Goal: Task Accomplishment & Management: Complete application form

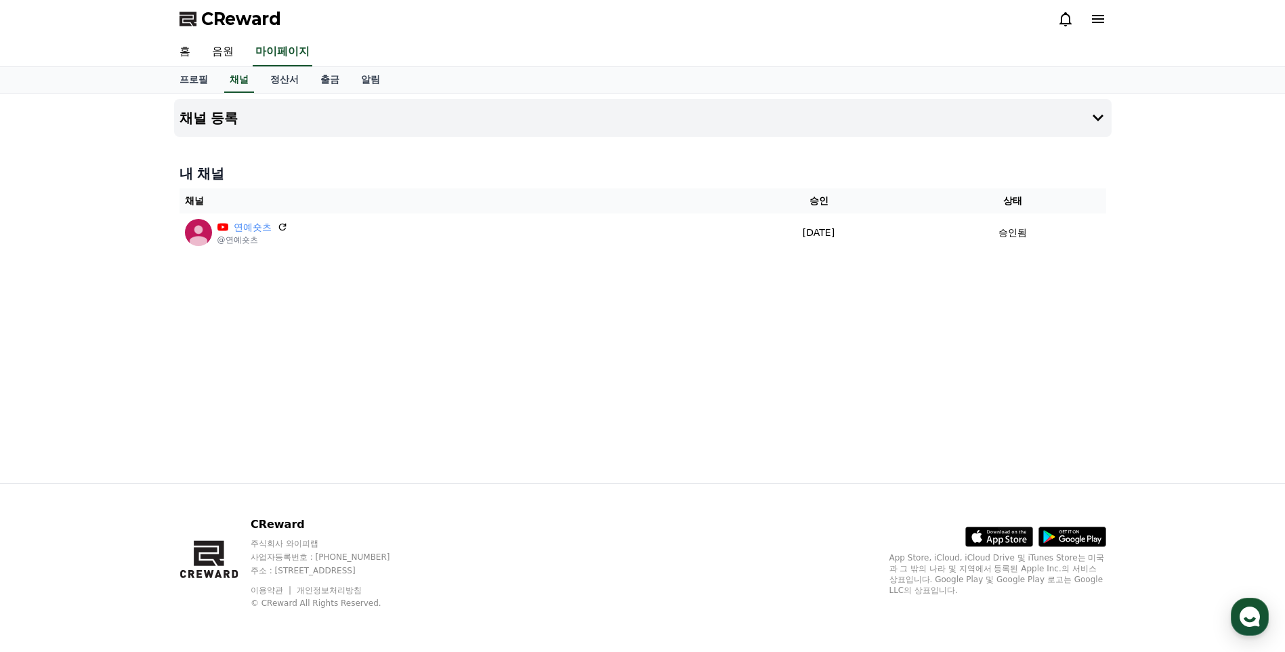
click at [1101, 20] on icon at bounding box center [1098, 19] width 16 height 16
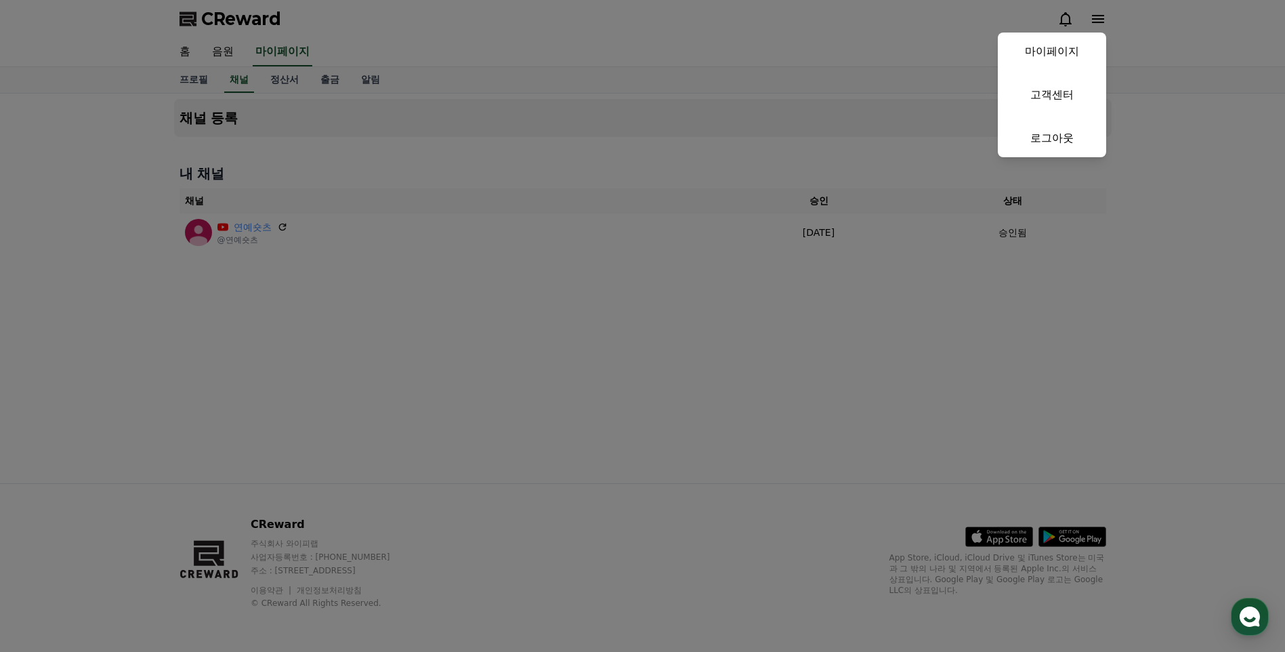
click at [1101, 20] on button "close" at bounding box center [642, 326] width 1285 height 652
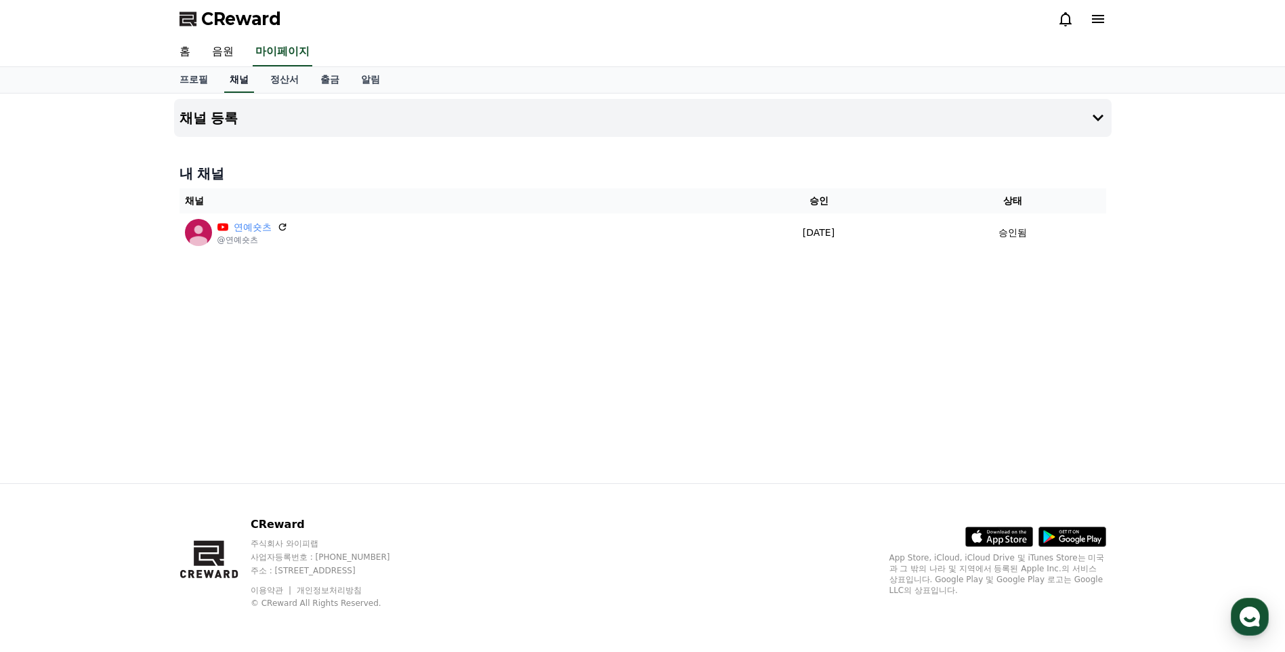
click at [238, 83] on link "채널" at bounding box center [239, 80] width 30 height 26
click at [189, 55] on link "홈" at bounding box center [185, 52] width 33 height 28
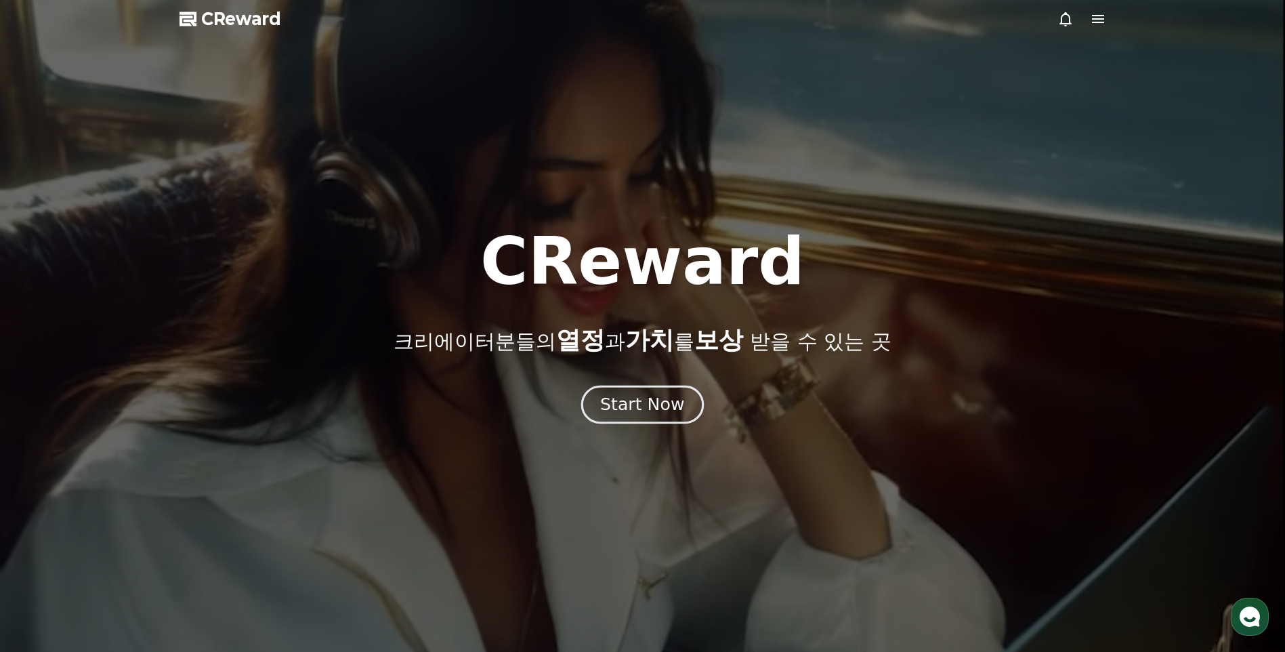
click at [653, 398] on div "Start Now" at bounding box center [642, 404] width 84 height 23
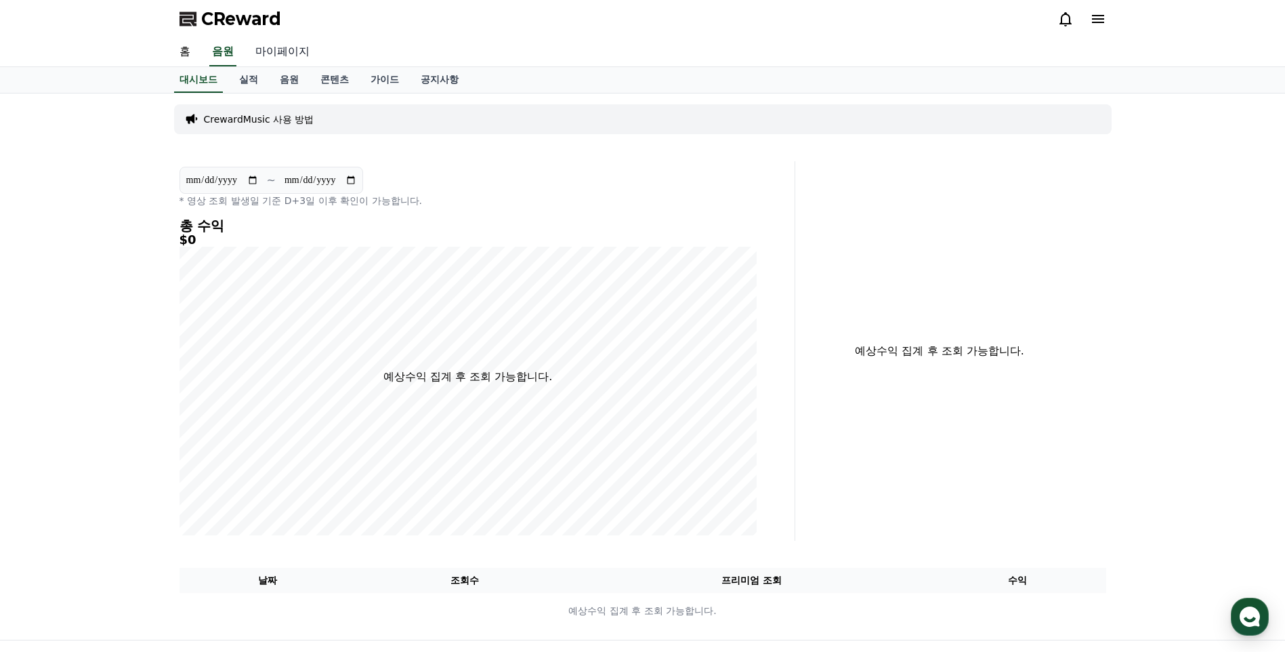
click at [276, 46] on link "마이페이지" at bounding box center [283, 52] width 76 height 28
select select "**********"
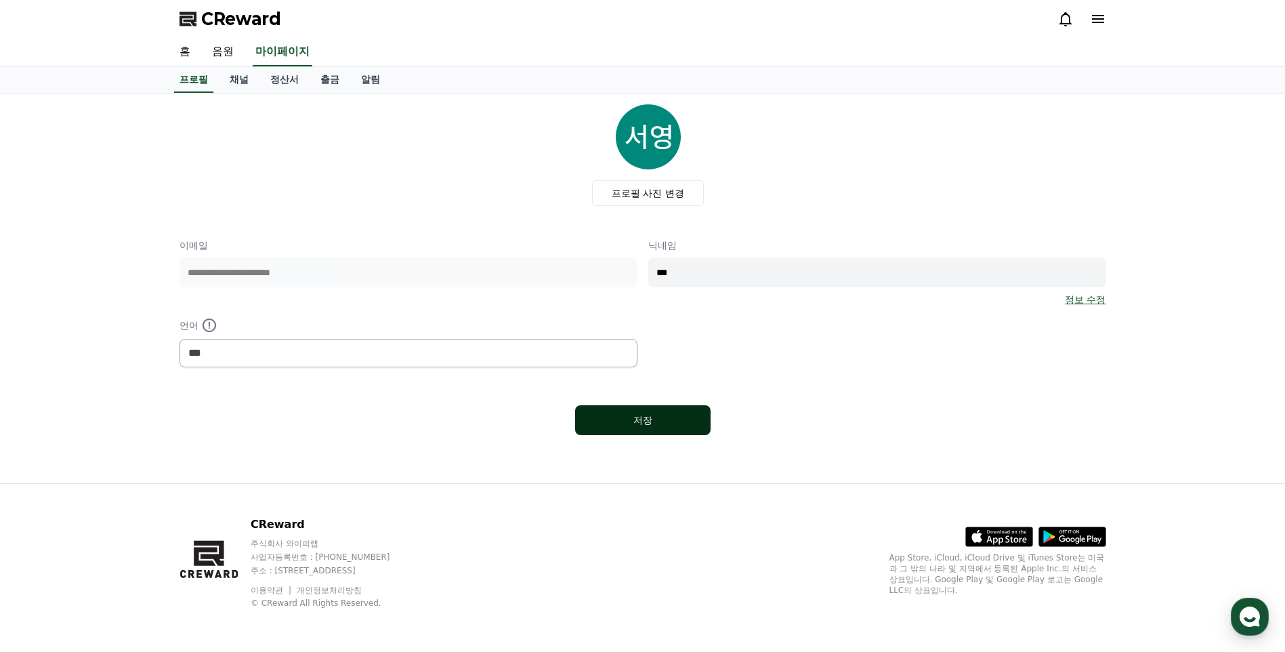
click at [657, 428] on button "저장" at bounding box center [643, 420] width 136 height 30
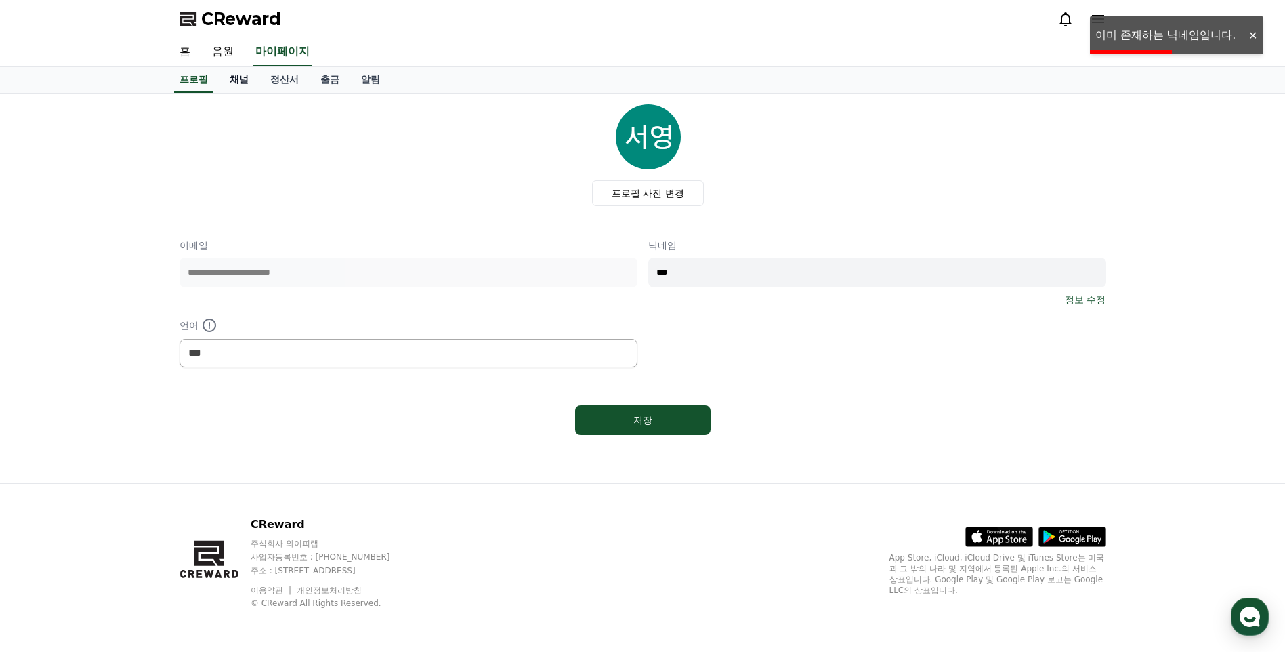
click at [237, 75] on link "채널" at bounding box center [239, 80] width 41 height 26
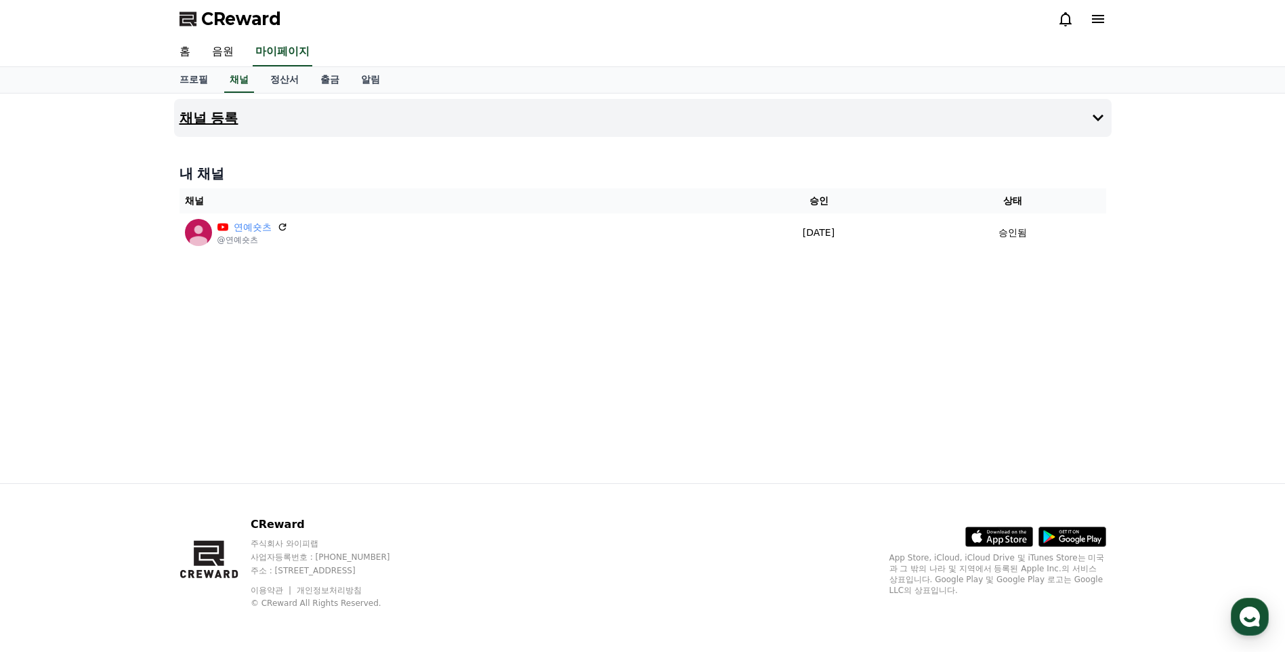
click at [1099, 117] on icon at bounding box center [1098, 118] width 16 height 16
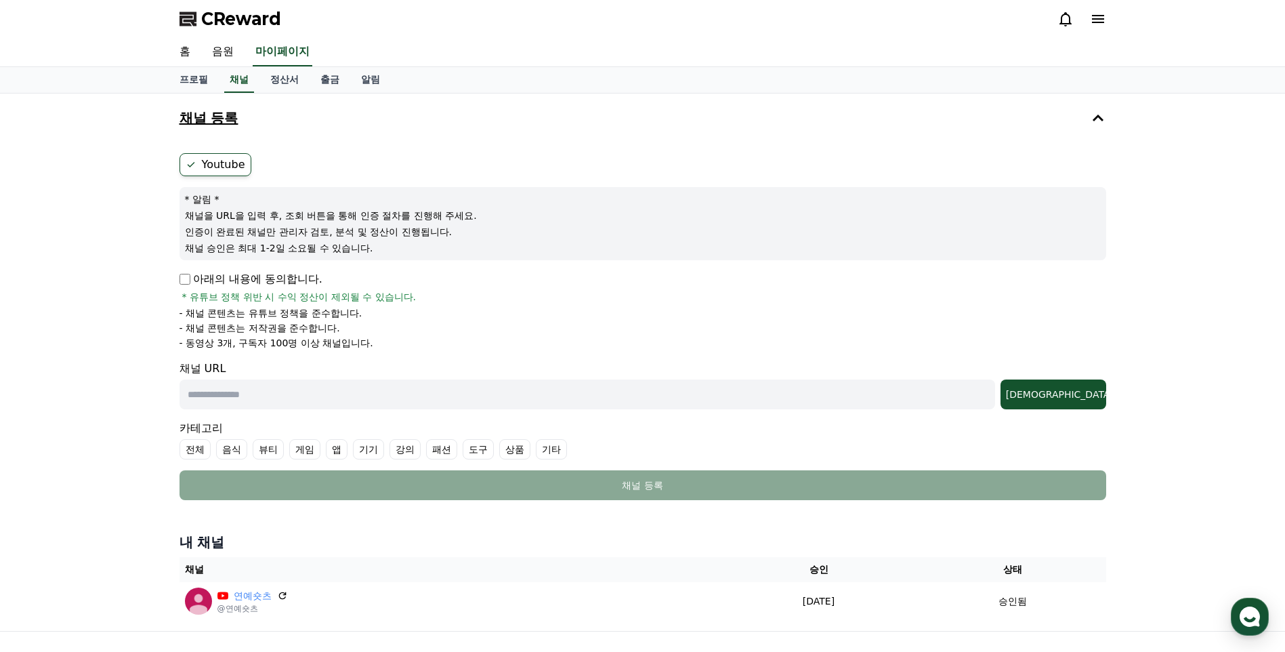
click at [295, 395] on input "text" at bounding box center [588, 394] width 816 height 30
paste input "**********"
type input "**********"
click at [1079, 391] on div "조회" at bounding box center [1053, 395] width 95 height 14
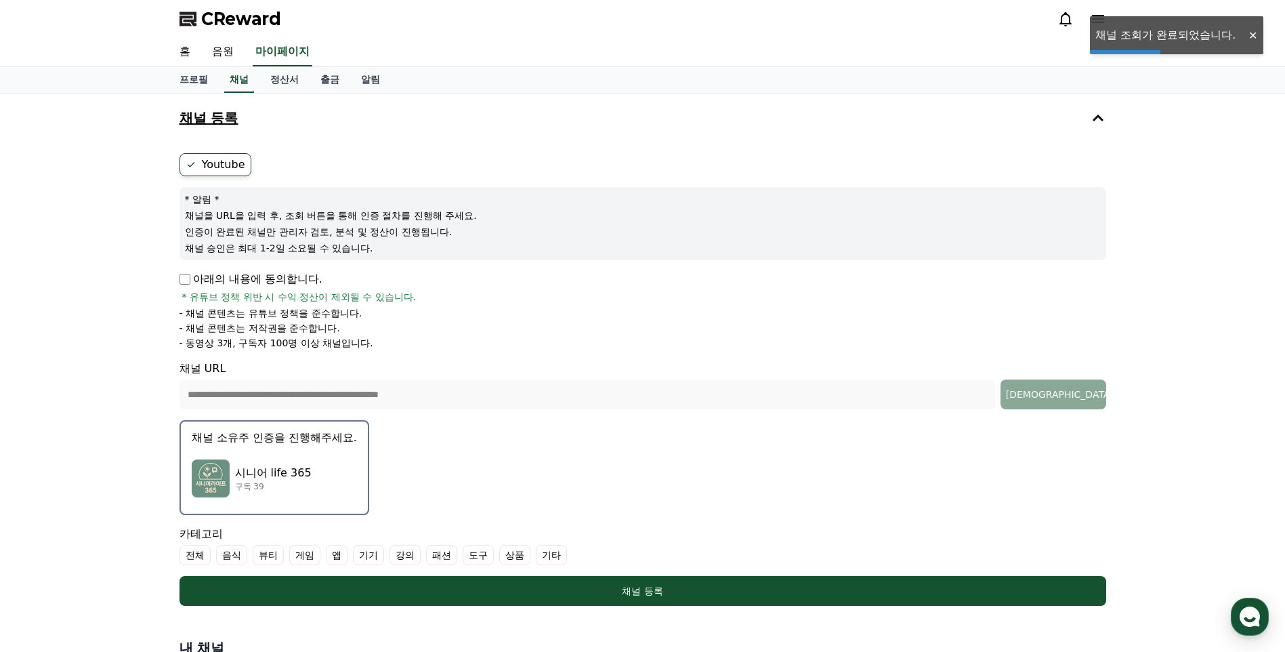
scroll to position [136, 0]
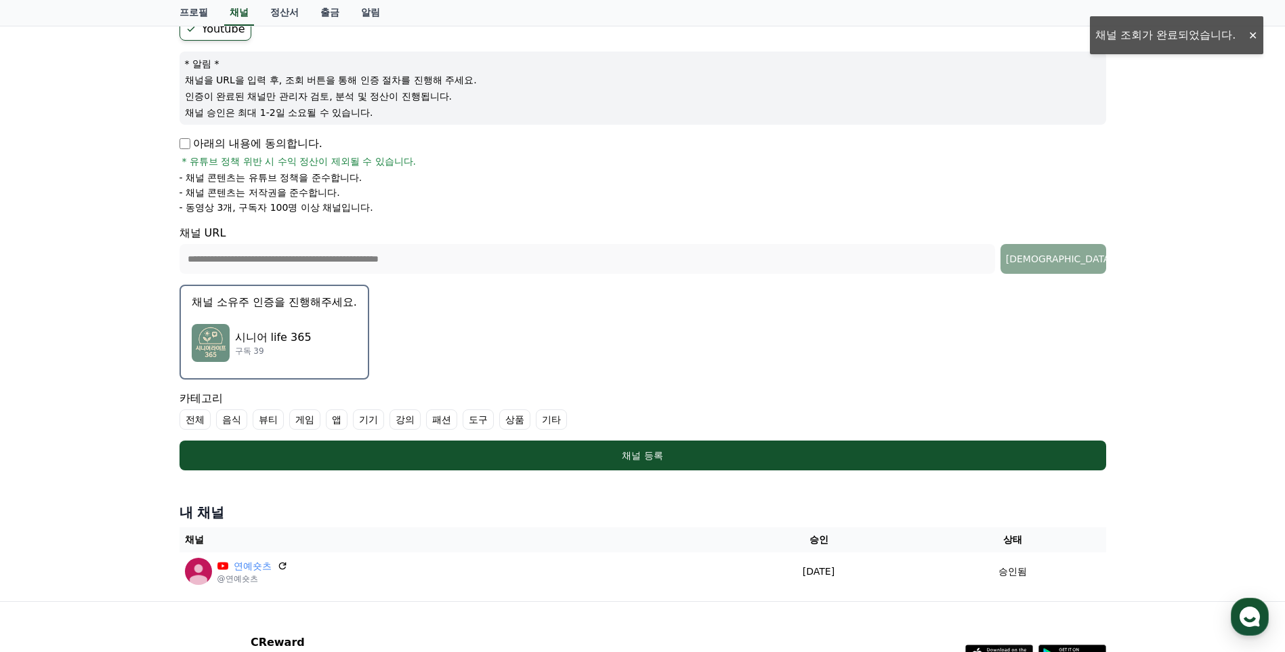
click at [342, 359] on div "시니어 life 365 구독 39" at bounding box center [274, 343] width 165 height 54
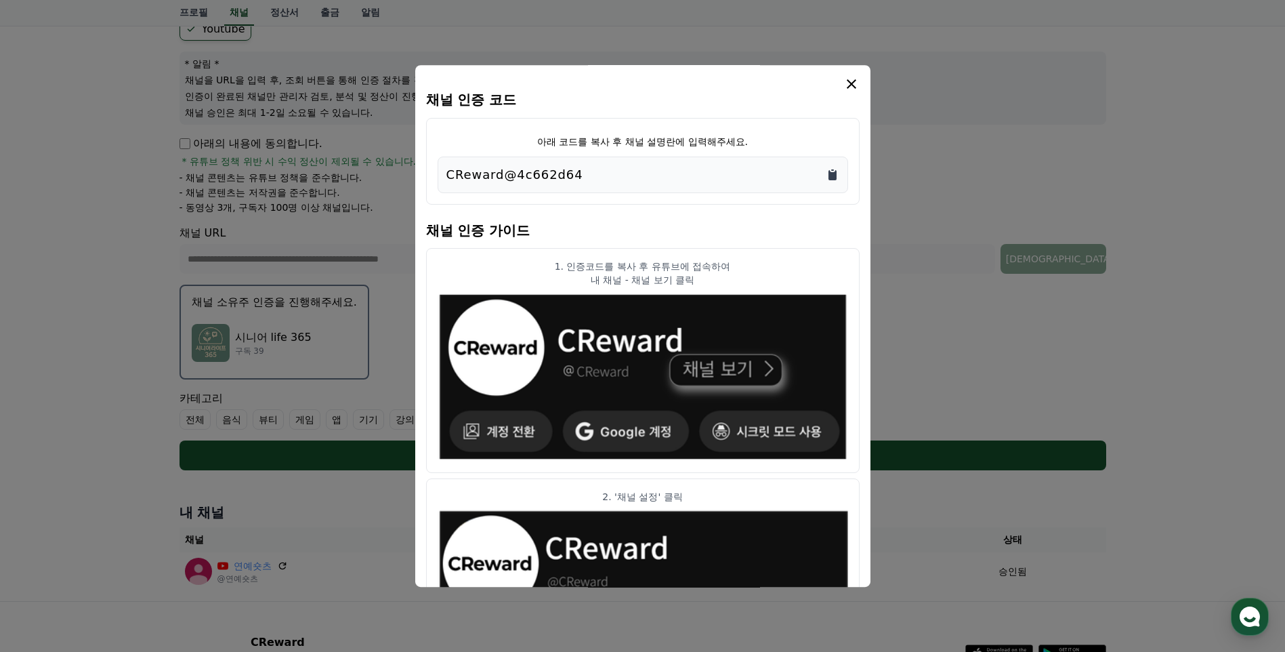
click at [830, 174] on icon "Copy to clipboard" at bounding box center [833, 175] width 8 height 10
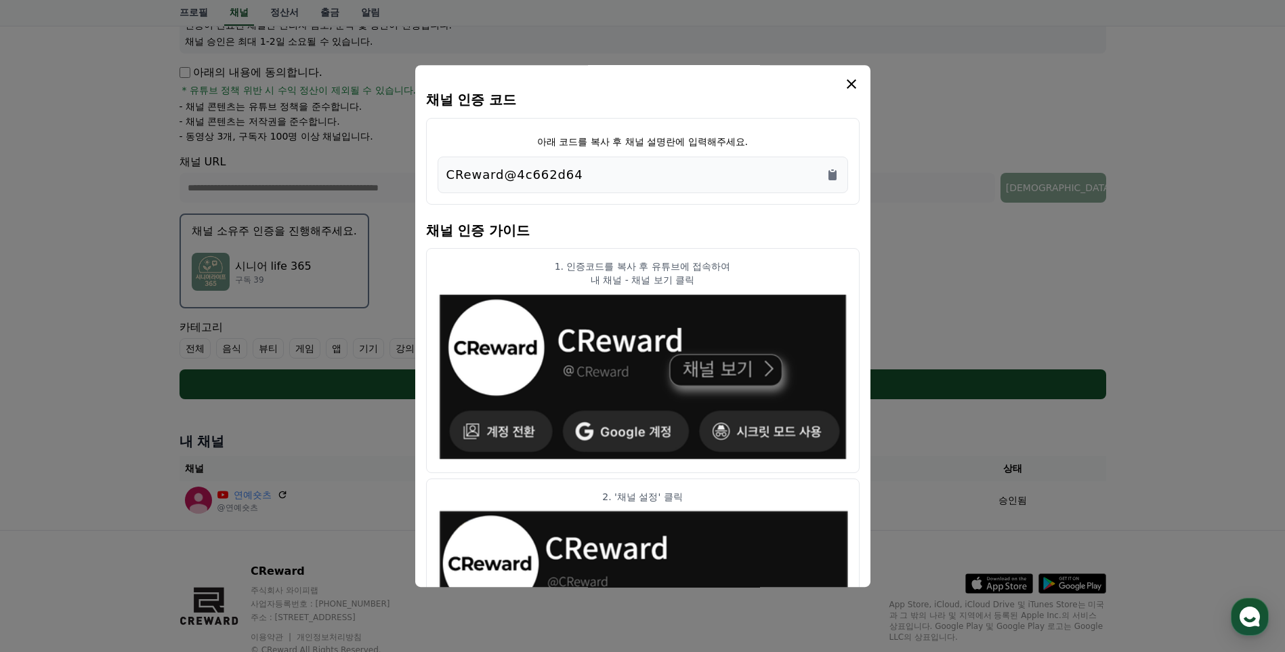
scroll to position [186, 0]
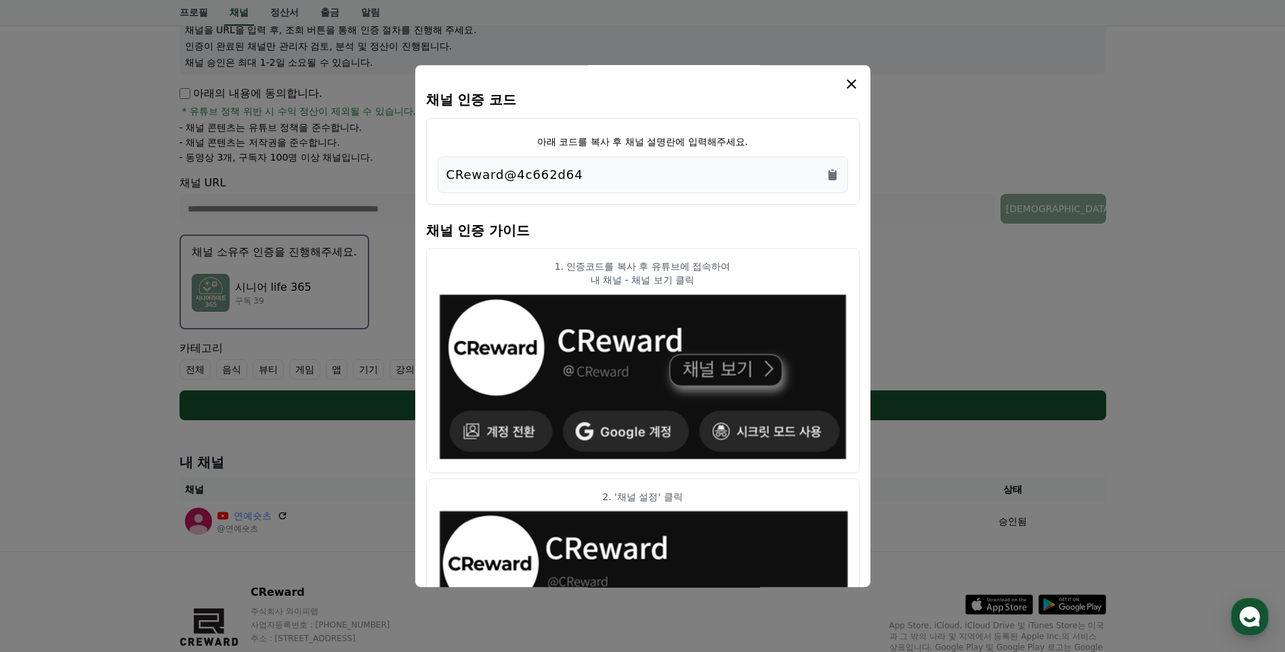
click at [849, 82] on icon "modal" at bounding box center [851, 83] width 9 height 9
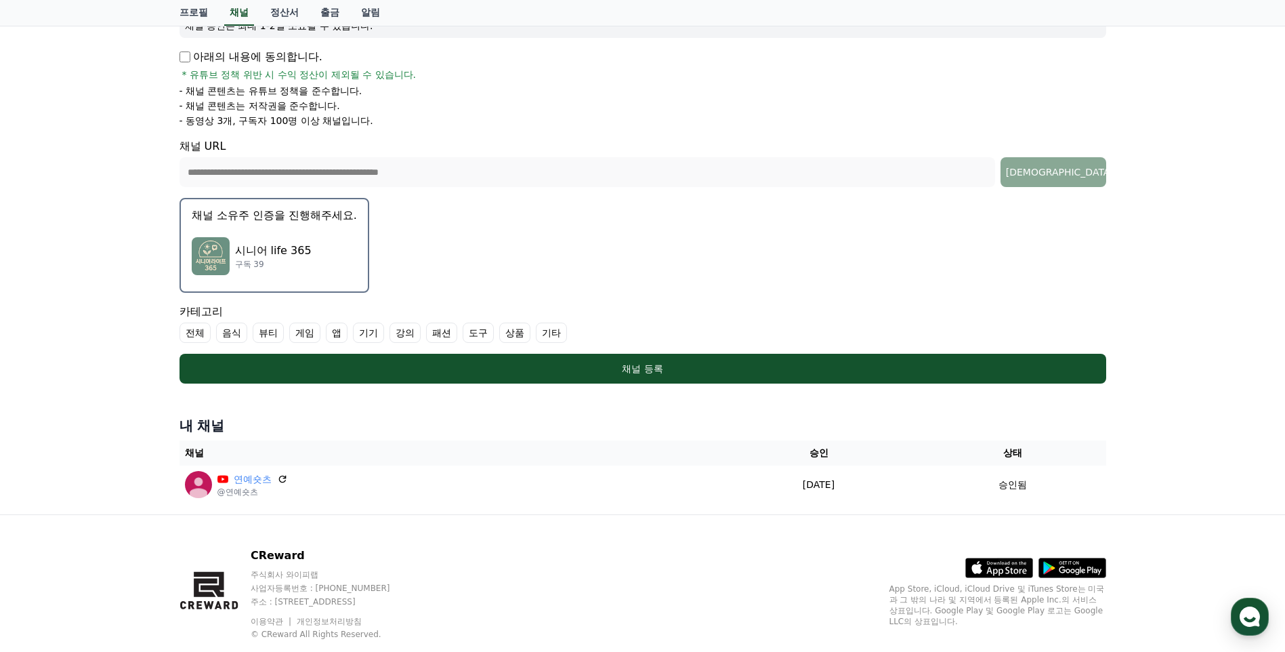
scroll to position [253, 0]
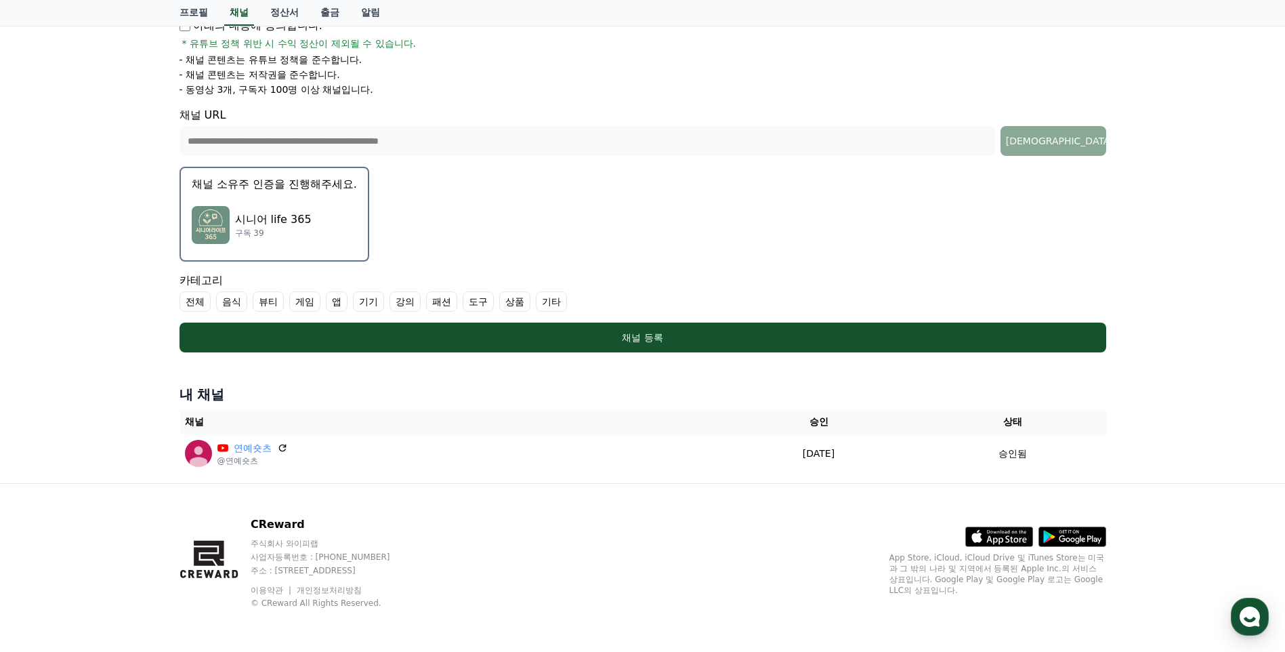
click at [289, 223] on p "시니어 life 365" at bounding box center [273, 219] width 77 height 16
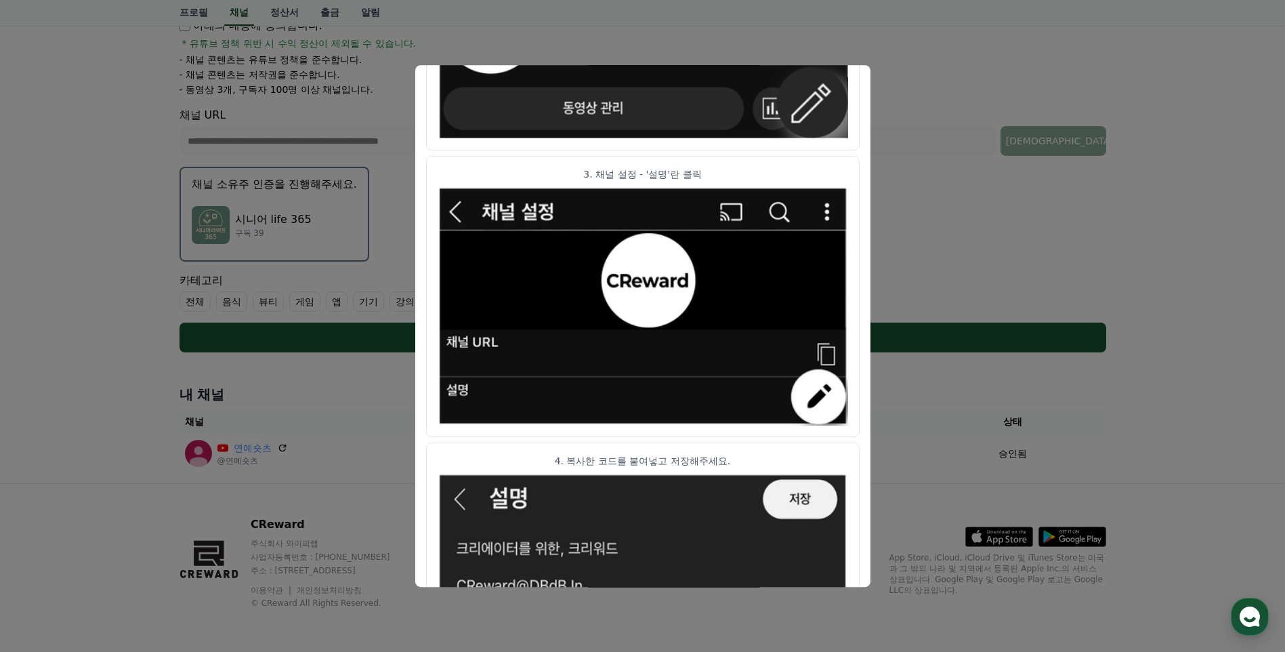
scroll to position [648, 0]
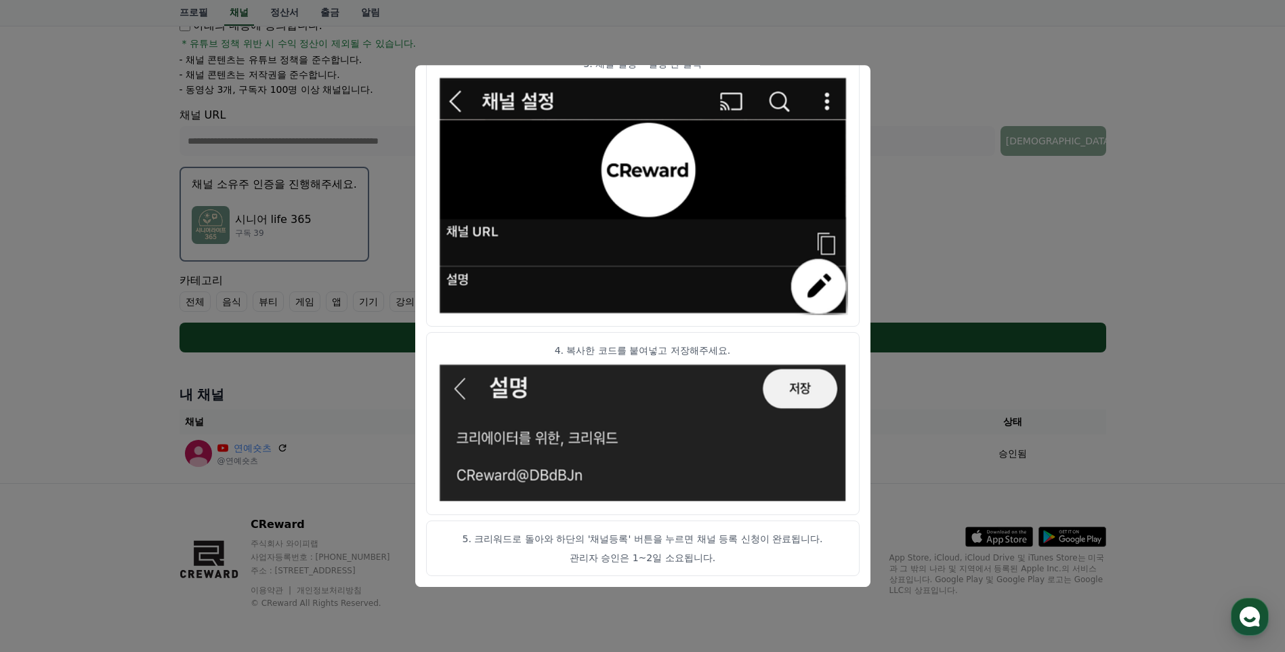
click at [628, 552] on p "관리자 승인은 1~2일 소요됩니다." at bounding box center [643, 559] width 411 height 14
click at [788, 389] on img "modal" at bounding box center [643, 433] width 411 height 142
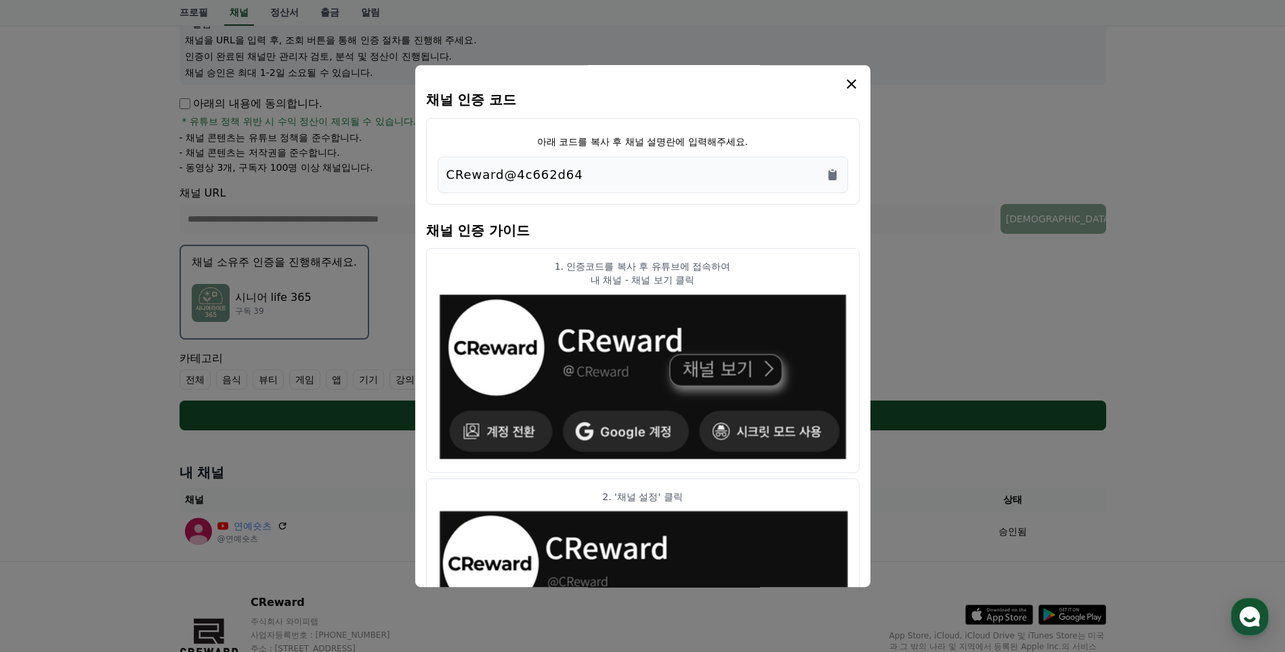
scroll to position [0, 0]
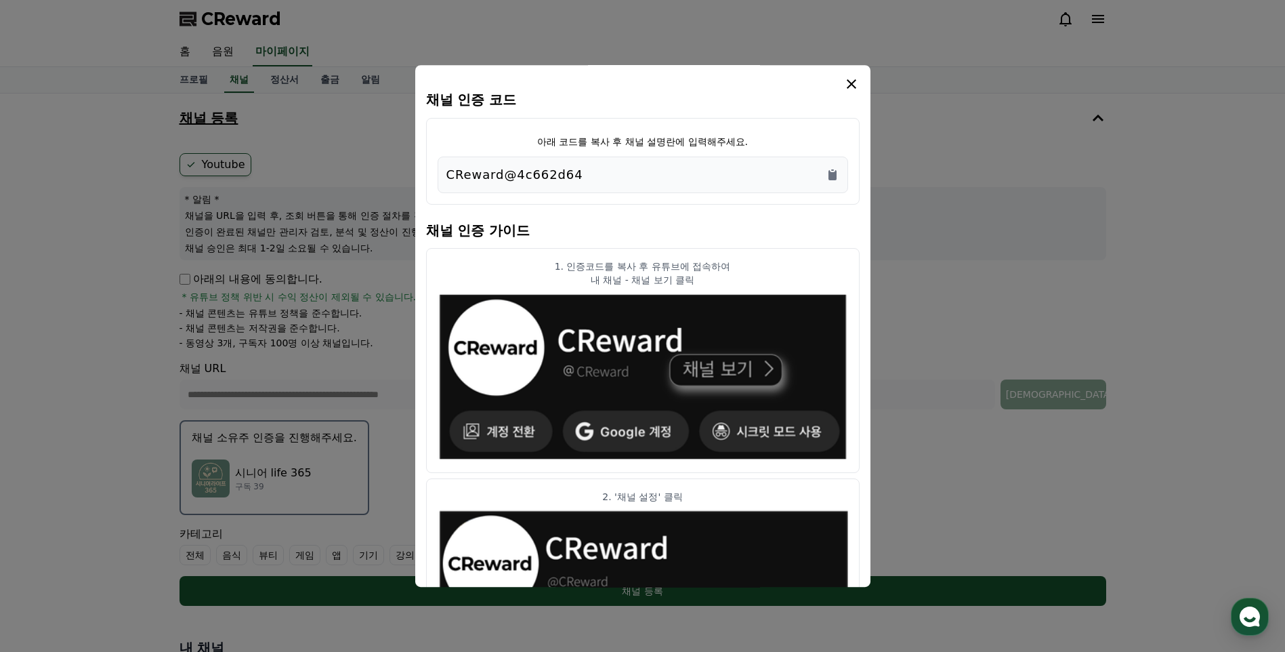
click at [854, 82] on icon "modal" at bounding box center [851, 83] width 9 height 9
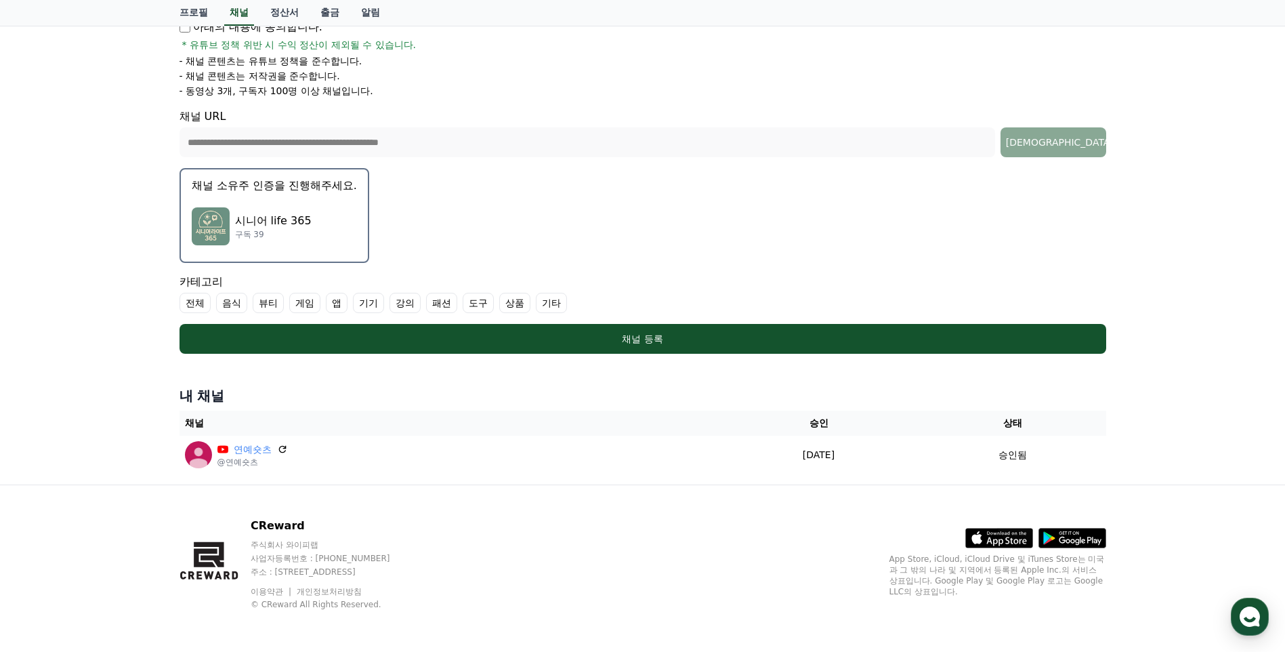
scroll to position [253, 0]
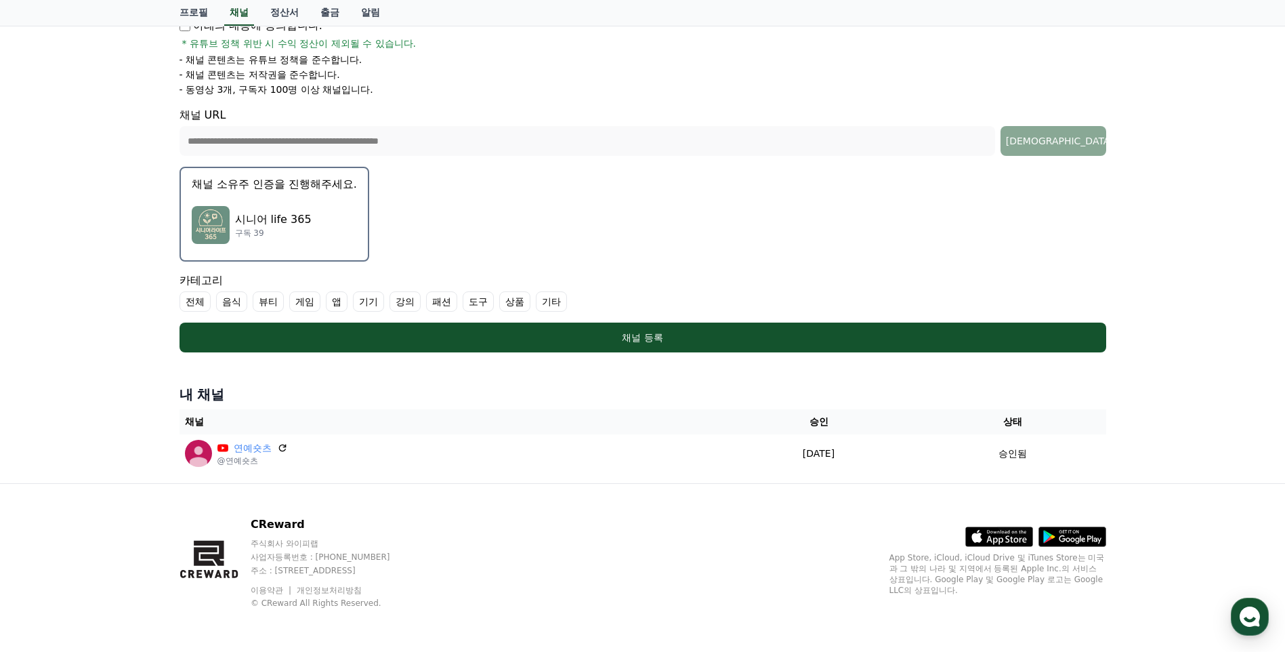
click at [550, 301] on label "기타" at bounding box center [551, 301] width 31 height 20
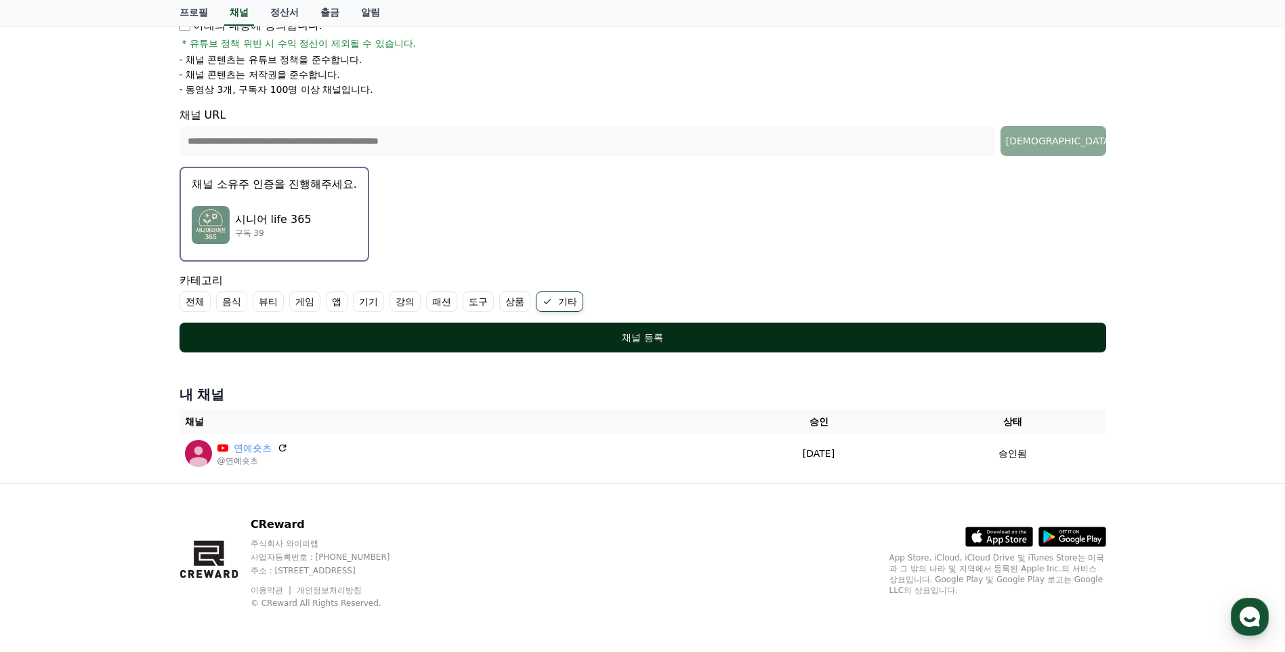
click at [627, 337] on div "채널 등록" at bounding box center [643, 338] width 873 height 14
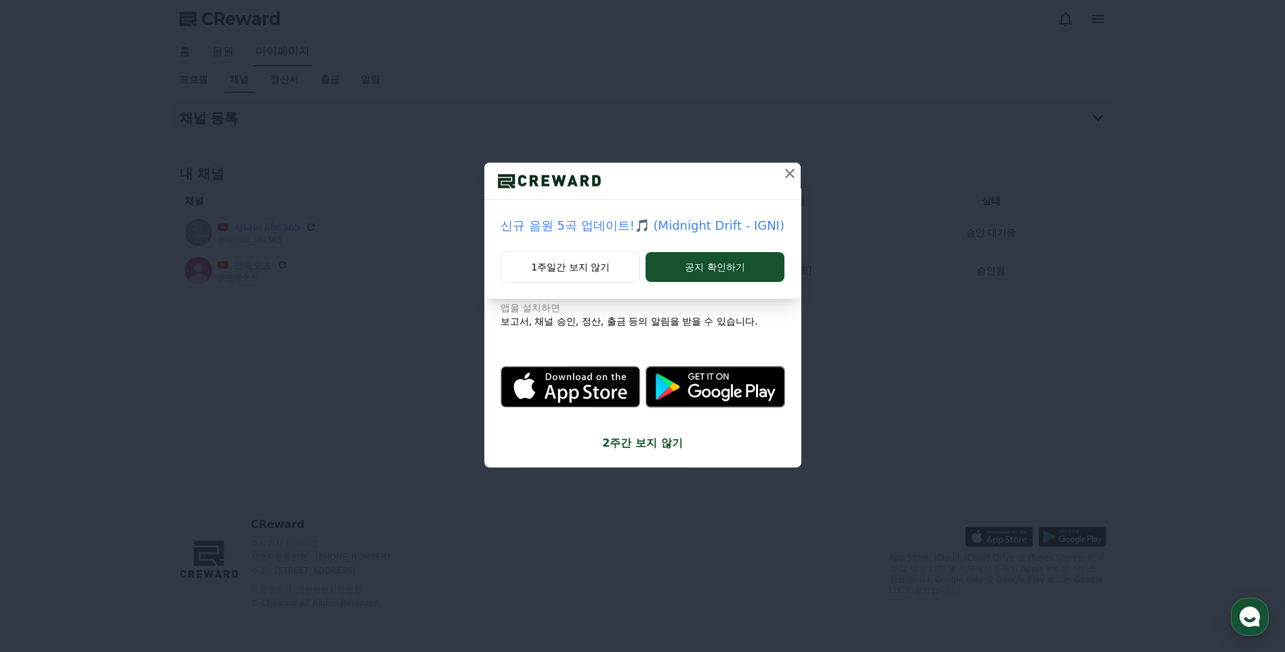
click at [790, 169] on icon at bounding box center [790, 173] width 16 height 16
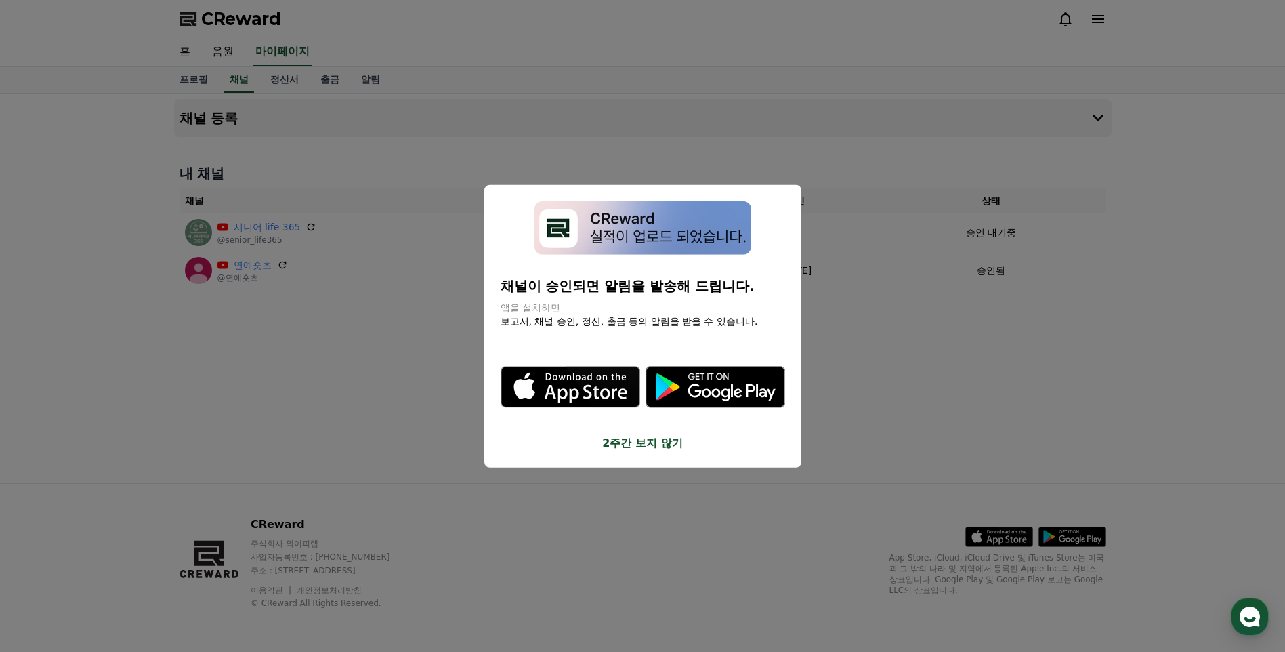
click at [659, 443] on button "2주간 보지 않기" at bounding box center [643, 442] width 285 height 16
